Goal: Task Accomplishment & Management: Manage account settings

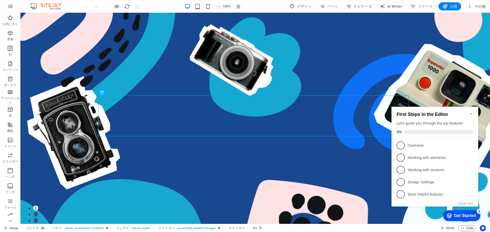
click at [471, 6] on icon "button" at bounding box center [469, 6] width 5 height 5
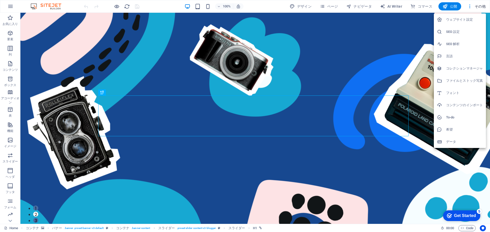
drag, startPoint x: 256, startPoint y: 9, endPoint x: 261, endPoint y: 9, distance: 4.9
click at [257, 9] on div at bounding box center [245, 116] width 490 height 232
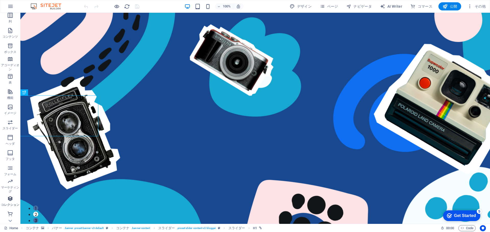
scroll to position [33, 0]
click at [16, 173] on p "フォーム" at bounding box center [10, 174] width 12 height 4
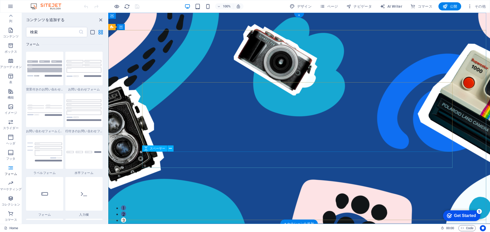
scroll to position [0, 0]
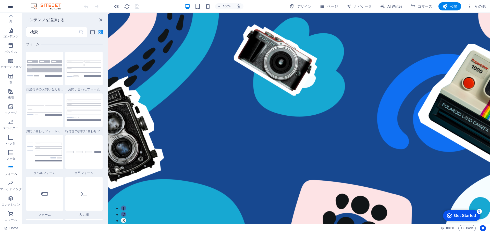
click at [9, 5] on icon "button" at bounding box center [10, 6] width 6 height 6
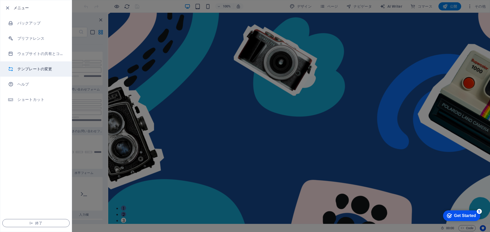
click at [51, 68] on h6 "テンプレートの変更" at bounding box center [40, 69] width 47 height 6
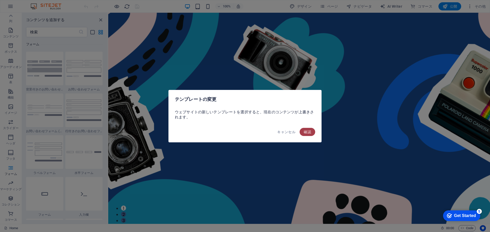
click at [310, 133] on span "確認" at bounding box center [307, 132] width 7 height 4
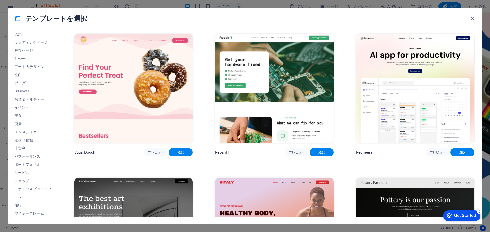
click at [472, 23] on div "テンプレートを選択" at bounding box center [244, 18] width 473 height 20
click at [472, 21] on icon "button" at bounding box center [472, 19] width 6 height 6
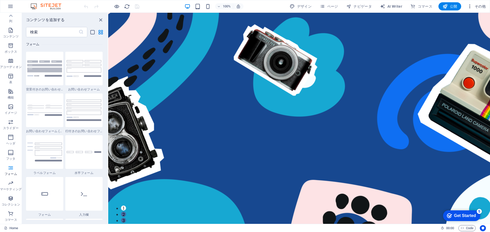
click at [469, 6] on icon "button" at bounding box center [469, 6] width 5 height 5
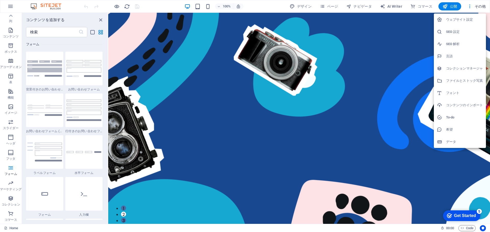
click at [463, 21] on h6 "ウェブサイト設定" at bounding box center [464, 20] width 37 height 6
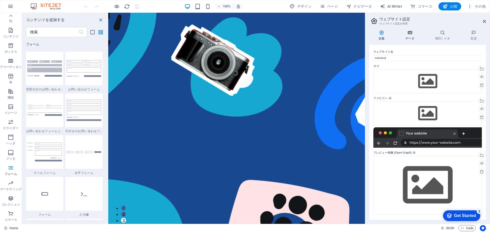
click at [410, 31] on icon at bounding box center [410, 32] width 28 height 5
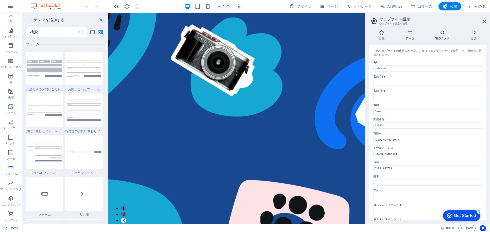
click at [432, 32] on icon at bounding box center [442, 32] width 33 height 5
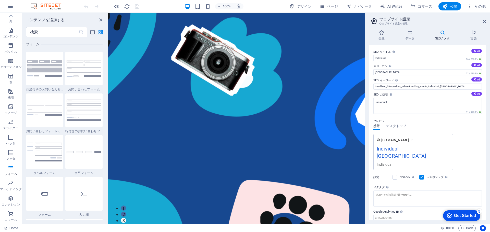
click at [456, 32] on icon at bounding box center [442, 32] width 33 height 5
click at [482, 23] on header "ウェブサイト設定 ウェブサイト設定を管理" at bounding box center [428, 19] width 116 height 13
click at [484, 21] on icon at bounding box center [484, 21] width 3 height 4
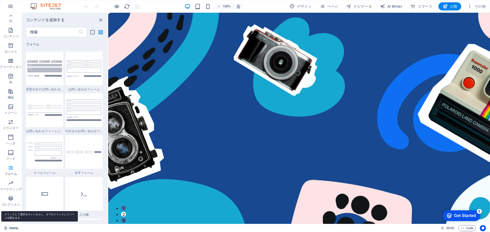
click at [17, 230] on link "Home" at bounding box center [11, 228] width 14 height 6
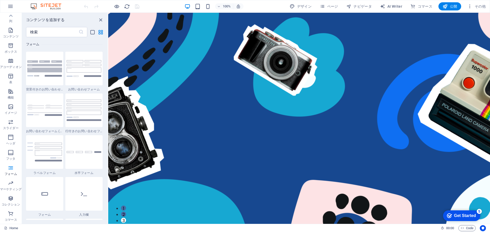
click at [16, 1] on div "100% デザイン ページ ナビゲータ AI Writer コマース 公開 その他" at bounding box center [244, 6] width 489 height 12
click at [15, 5] on button "button" at bounding box center [10, 6] width 12 height 12
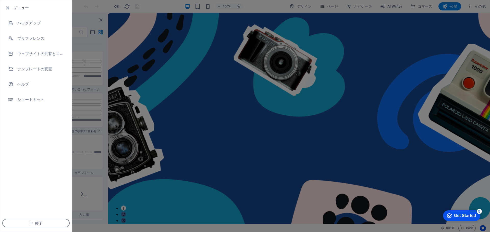
click at [41, 226] on button "終了" at bounding box center [35, 223] width 67 height 8
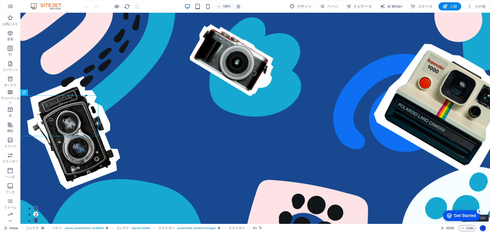
click at [483, 228] on icon "Usercentrics" at bounding box center [483, 229] width 4 height 4
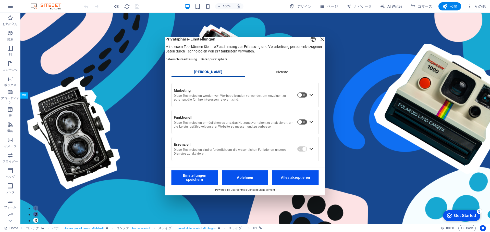
click at [314, 39] on header "Deutsch English Privatsphäre-Einstellungen Mit diesem Tool können Sie Ihre Zust…" at bounding box center [244, 52] width 159 height 31
click at [319, 42] on div "Layer schließen" at bounding box center [322, 39] width 7 height 7
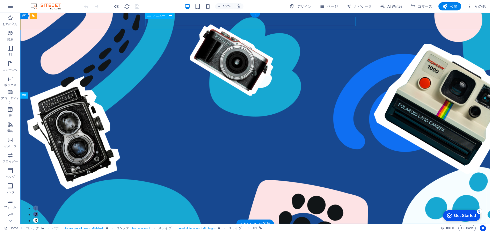
select select "2"
select select
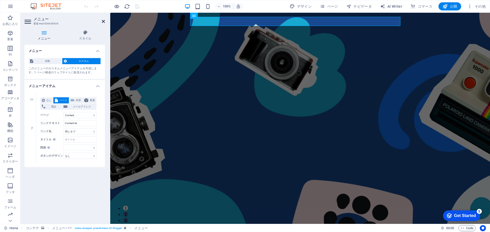
click at [103, 22] on icon at bounding box center [103, 21] width 3 height 4
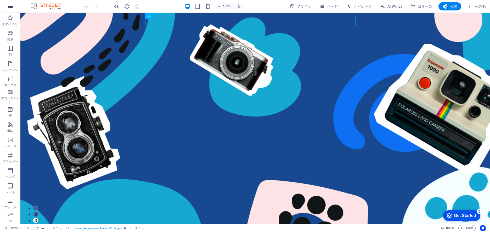
click at [10, 10] on button "button" at bounding box center [10, 6] width 12 height 12
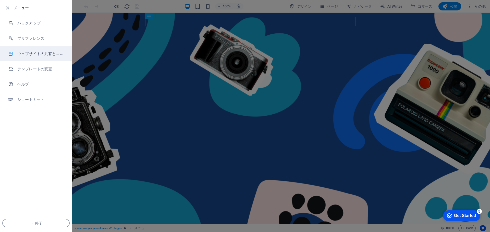
click at [39, 58] on li "ウェブサイトの共有とコピー" at bounding box center [35, 53] width 71 height 15
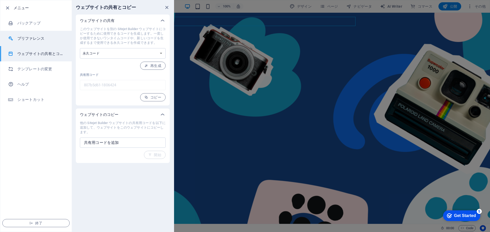
click at [11, 42] on li "プリファレンス" at bounding box center [35, 38] width 71 height 15
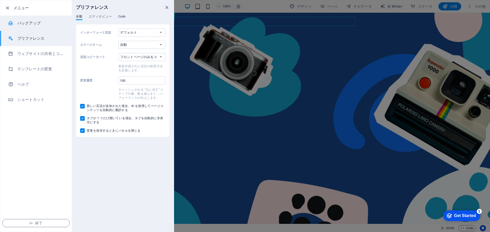
click at [29, 19] on li "バックアップ" at bounding box center [35, 23] width 71 height 15
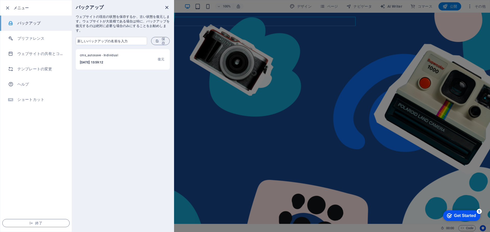
click at [167, 9] on icon "close" at bounding box center [167, 8] width 6 height 6
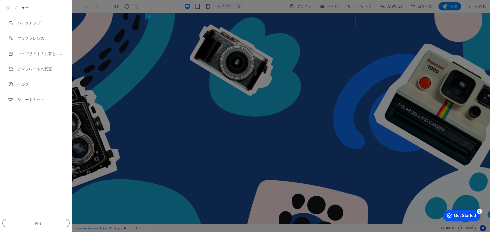
click at [233, 6] on div at bounding box center [245, 116] width 490 height 232
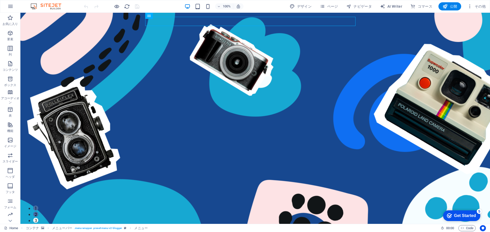
click at [316, 8] on div "デザイン ページ ナビゲータ AI Writer コマース 公開 その他" at bounding box center [387, 6] width 200 height 8
click at [306, 6] on span "デザイン" at bounding box center [300, 6] width 22 height 5
select select "px"
select select "400"
select select "px"
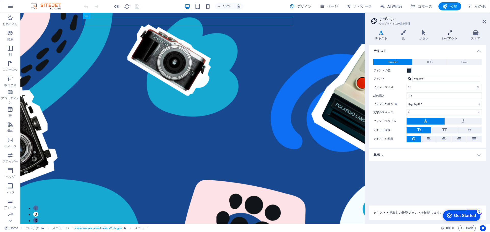
click at [459, 33] on icon at bounding box center [449, 32] width 27 height 5
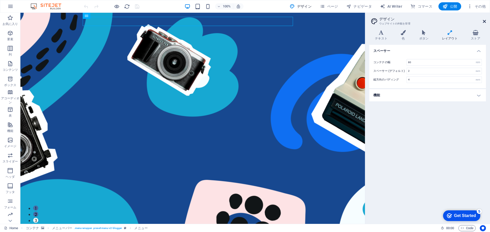
click at [483, 21] on icon at bounding box center [484, 21] width 3 height 4
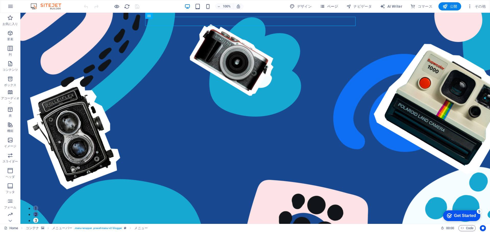
click at [335, 5] on span "ページ" at bounding box center [329, 6] width 18 height 5
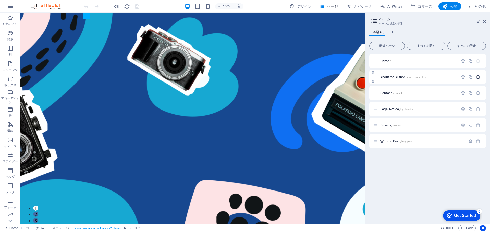
click at [479, 77] on icon "button" at bounding box center [478, 77] width 4 height 4
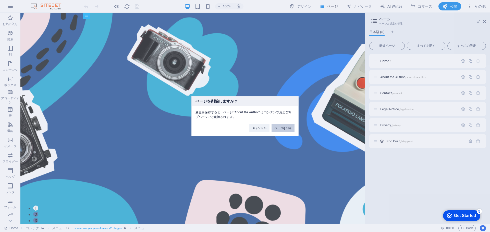
drag, startPoint x: 286, startPoint y: 129, endPoint x: 293, endPoint y: 109, distance: 20.9
click at [286, 129] on button "ページを削除" at bounding box center [282, 128] width 23 height 8
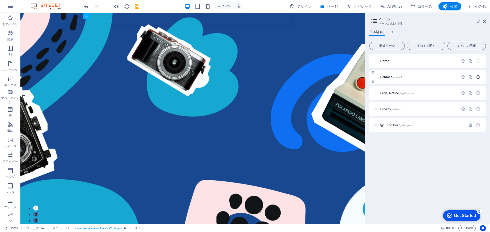
click at [479, 79] on icon "button" at bounding box center [478, 77] width 4 height 4
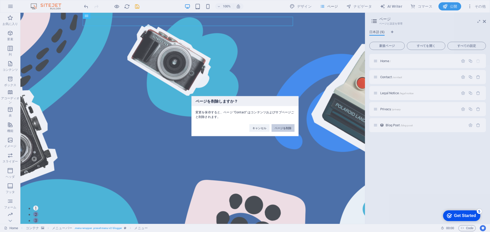
drag, startPoint x: 280, startPoint y: 130, endPoint x: 268, endPoint y: 116, distance: 18.6
click at [280, 130] on button "ページを削除" at bounding box center [282, 128] width 23 height 8
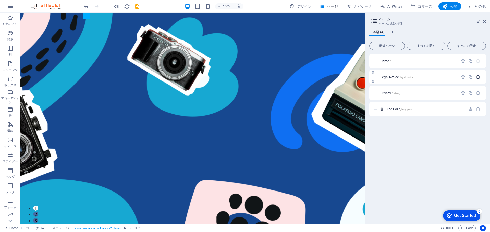
click at [478, 78] on icon "button" at bounding box center [478, 77] width 4 height 4
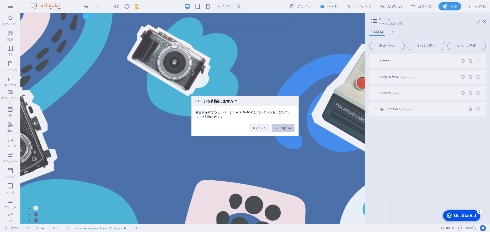
click at [283, 130] on button "ページを削除" at bounding box center [282, 128] width 23 height 8
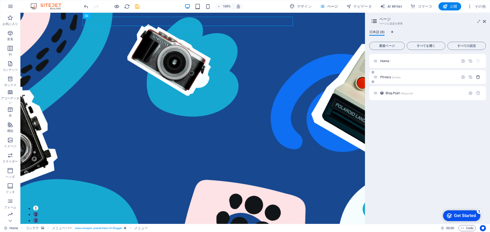
click at [479, 78] on icon "button" at bounding box center [478, 77] width 4 height 4
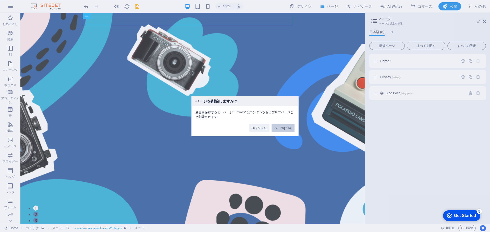
drag, startPoint x: 283, startPoint y: 130, endPoint x: 263, endPoint y: 117, distance: 24.2
click at [283, 130] on button "ページを削除" at bounding box center [282, 128] width 23 height 8
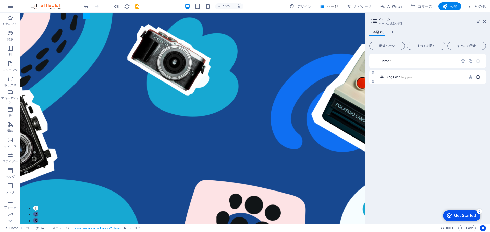
click at [478, 78] on icon "button" at bounding box center [478, 77] width 4 height 4
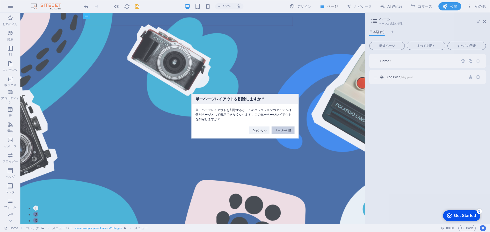
click at [277, 130] on button "ページを削除" at bounding box center [282, 131] width 23 height 8
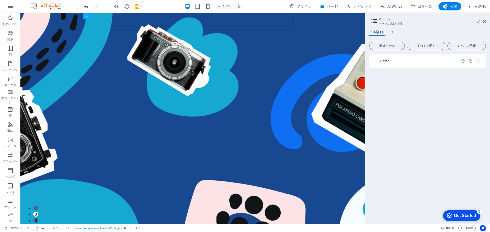
click at [471, 8] on icon "button" at bounding box center [469, 6] width 5 height 5
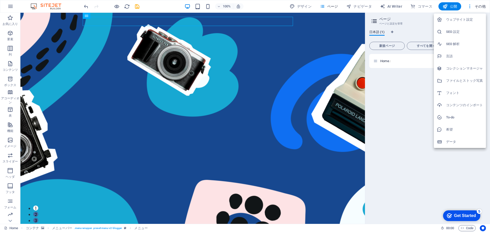
click at [472, 8] on div at bounding box center [245, 116] width 490 height 232
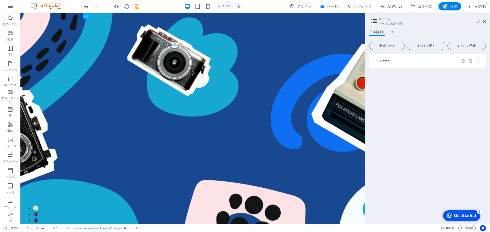
click at [473, 9] on button "その他" at bounding box center [476, 6] width 22 height 8
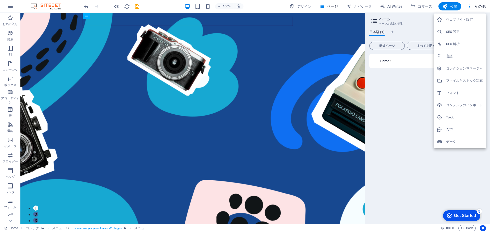
click at [458, 21] on h6 "ウェブサイト設定" at bounding box center [464, 20] width 37 height 6
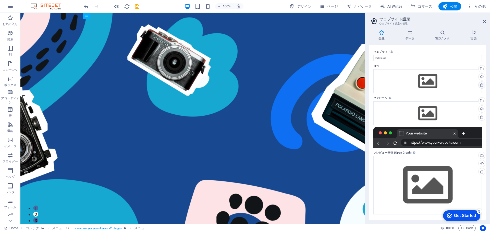
click at [481, 85] on icon at bounding box center [482, 85] width 4 height 4
click at [483, 85] on icon at bounding box center [482, 85] width 4 height 4
click at [482, 118] on icon at bounding box center [482, 117] width 4 height 4
drag, startPoint x: 484, startPoint y: 22, endPoint x: 462, endPoint y: 8, distance: 26.1
click at [484, 22] on icon at bounding box center [484, 21] width 3 height 4
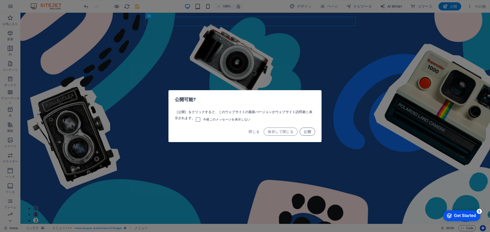
click at [307, 131] on span "公開" at bounding box center [307, 132] width 7 height 4
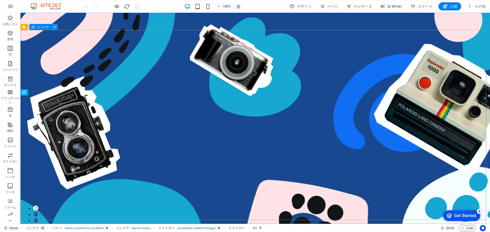
click at [53, 27] on icon at bounding box center [54, 26] width 3 height 5
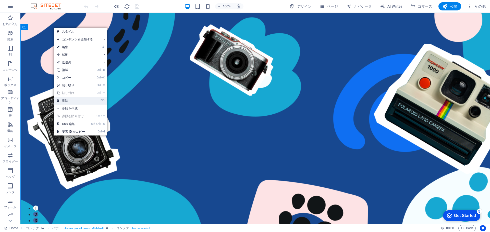
click at [70, 103] on link "⌦ 削除" at bounding box center [71, 101] width 34 height 8
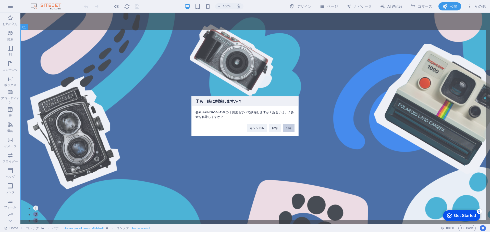
click at [290, 129] on button "削除" at bounding box center [289, 128] width 12 height 8
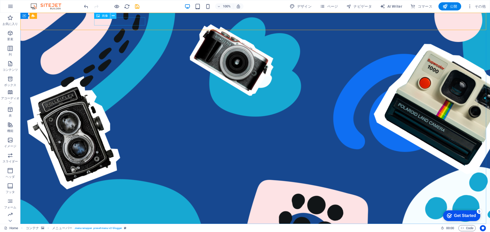
click at [111, 15] on button at bounding box center [113, 16] width 6 height 6
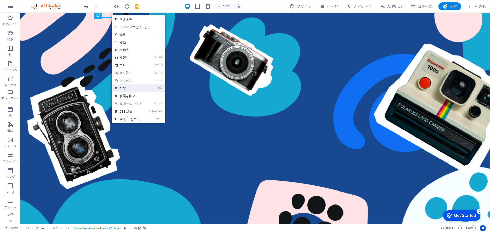
click at [129, 89] on link "⌦ 削除" at bounding box center [128, 88] width 34 height 8
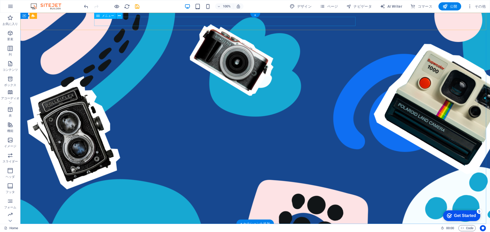
click at [339, 228] on nav "Contact Us" at bounding box center [251, 232] width 310 height 9
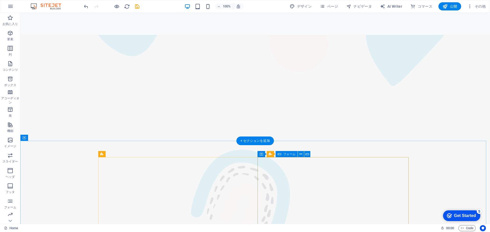
scroll to position [791, 0]
